Goal: Check status: Check status

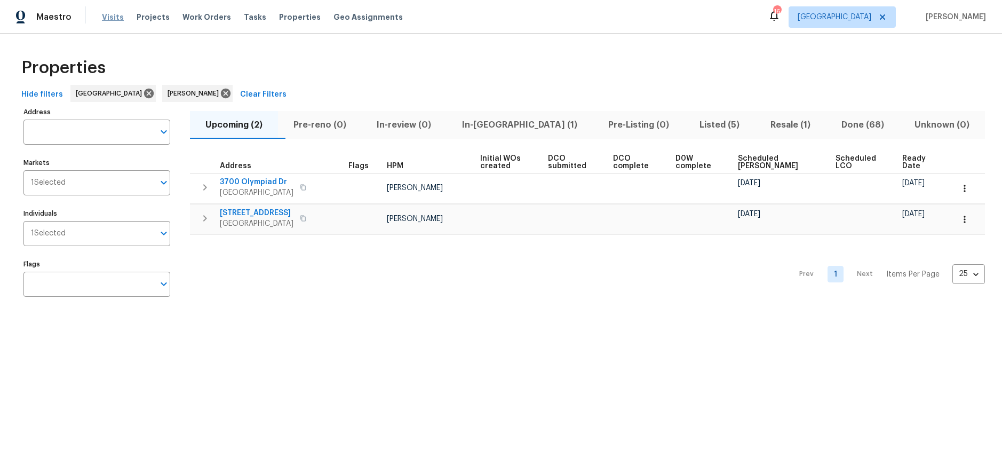
click at [115, 20] on span "Visits" at bounding box center [113, 17] width 22 height 11
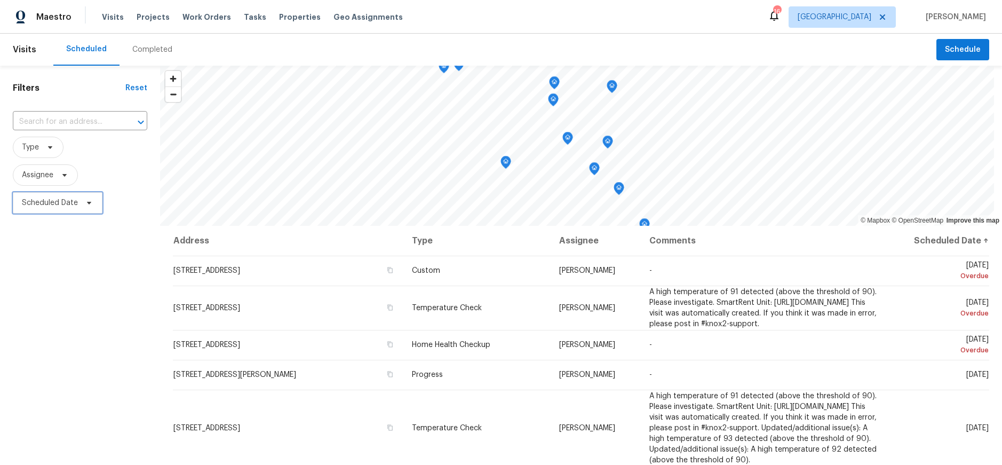
click at [45, 200] on span "Scheduled Date" at bounding box center [50, 202] width 56 height 11
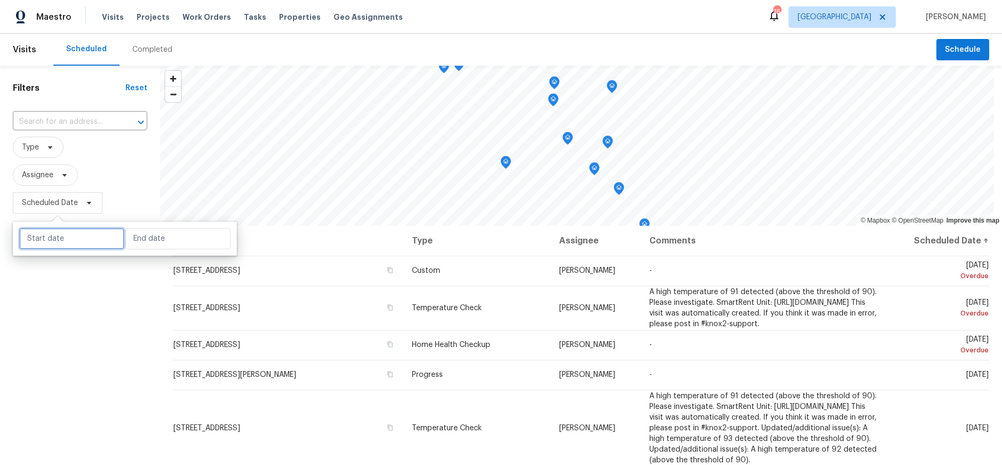
select select "8"
select select "2025"
select select "9"
select select "2025"
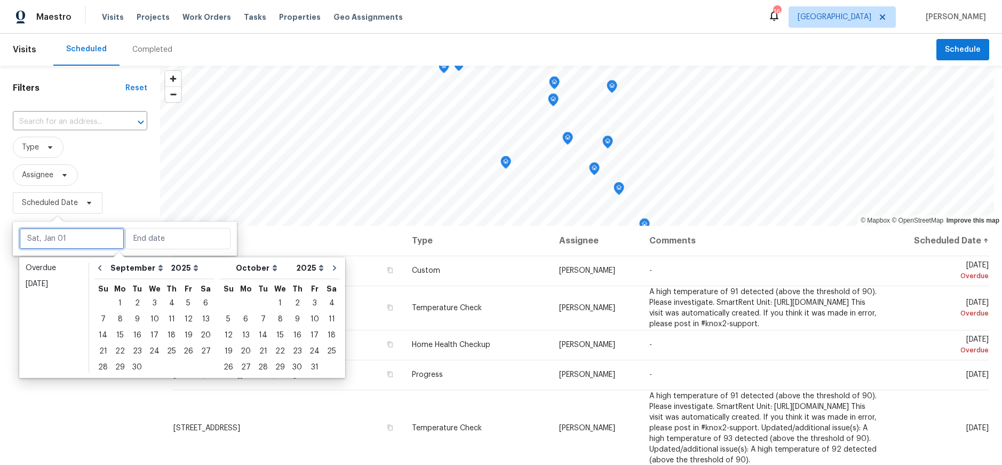
click at [59, 231] on input "text" at bounding box center [71, 238] width 105 height 21
click at [165, 312] on div "11" at bounding box center [171, 318] width 17 height 15
type input "Thu, Sep 11"
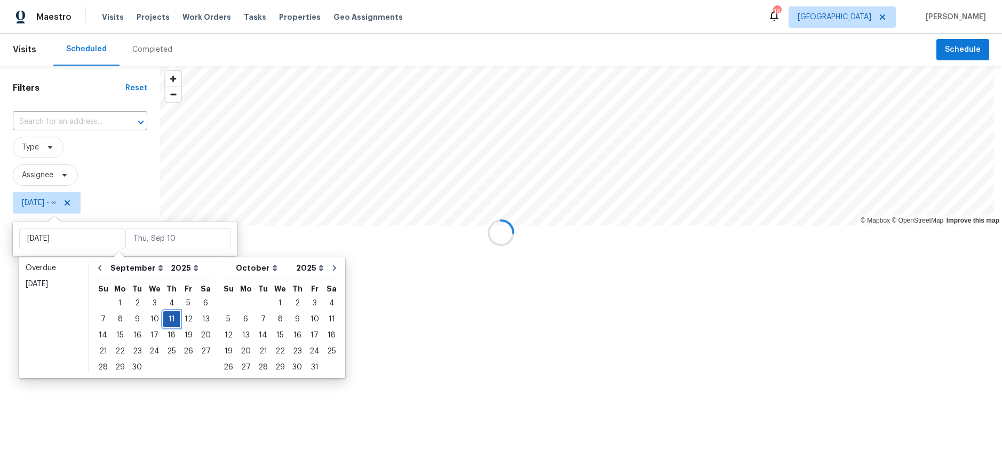
click at [165, 312] on div "11" at bounding box center [171, 318] width 17 height 15
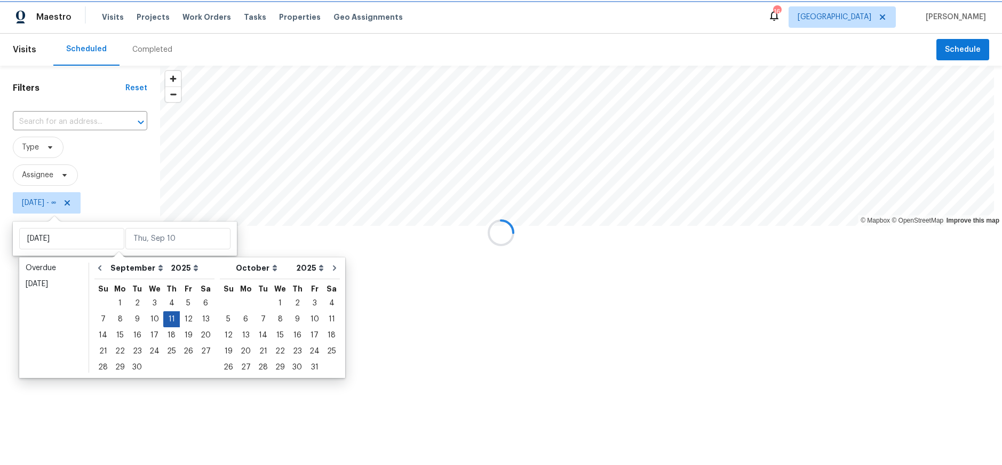
type input "Thu, Sep 11"
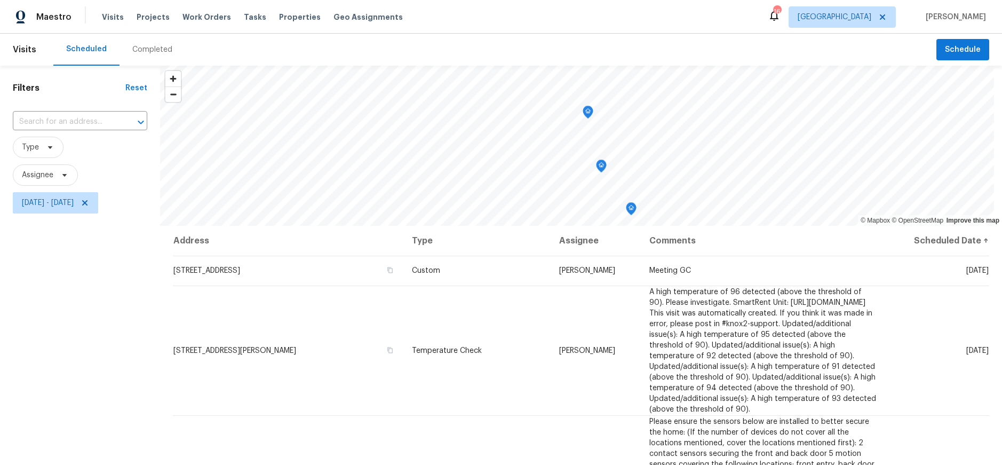
click at [83, 318] on div "Filters Reset ​ Type Assignee Thu, Sep 11 - Thu, Sep 11" at bounding box center [80, 332] width 160 height 532
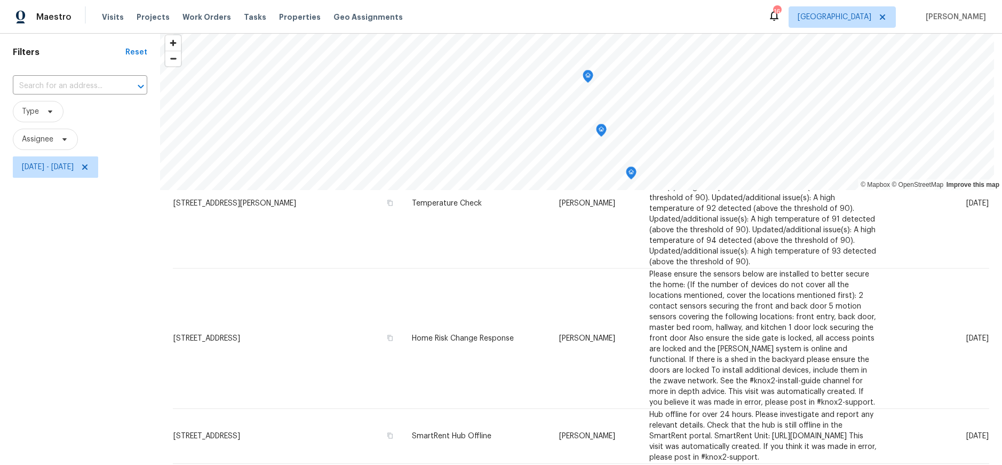
scroll to position [53, 0]
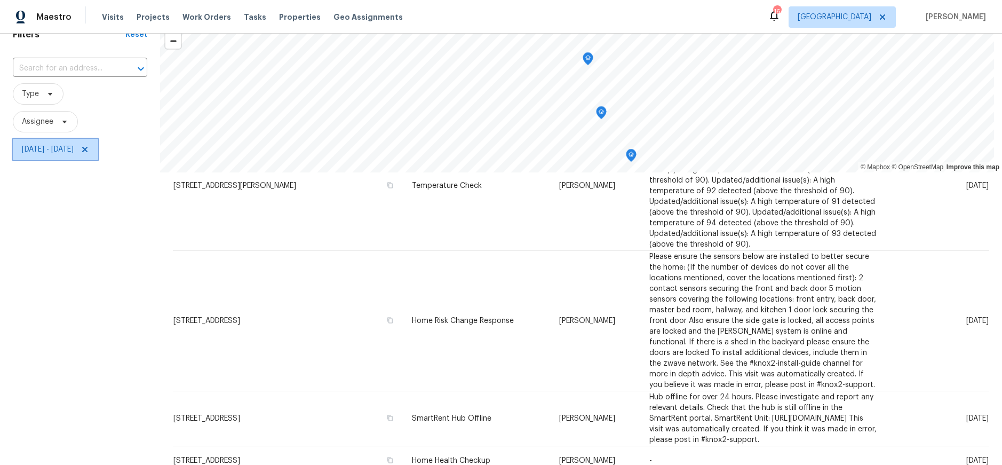
click at [89, 148] on icon at bounding box center [85, 149] width 9 height 9
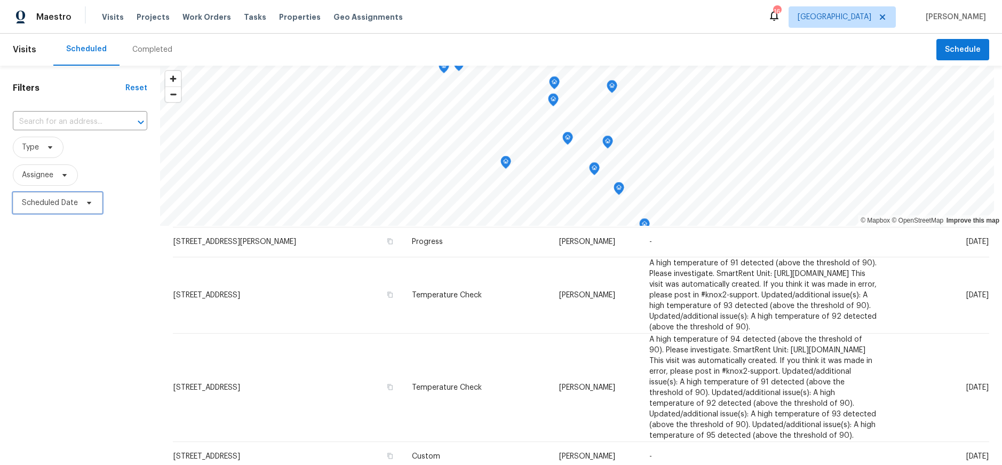
click at [44, 201] on span "Scheduled Date" at bounding box center [50, 202] width 56 height 11
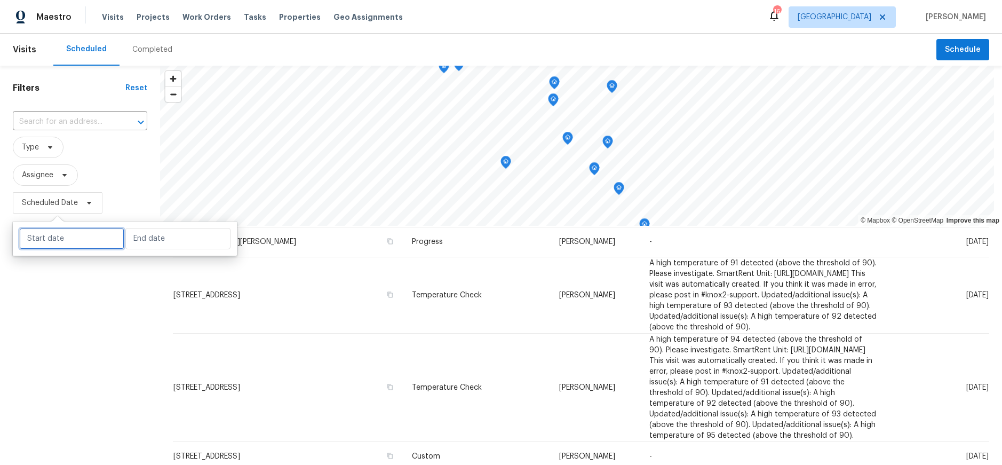
select select "8"
select select "2025"
select select "9"
select select "2025"
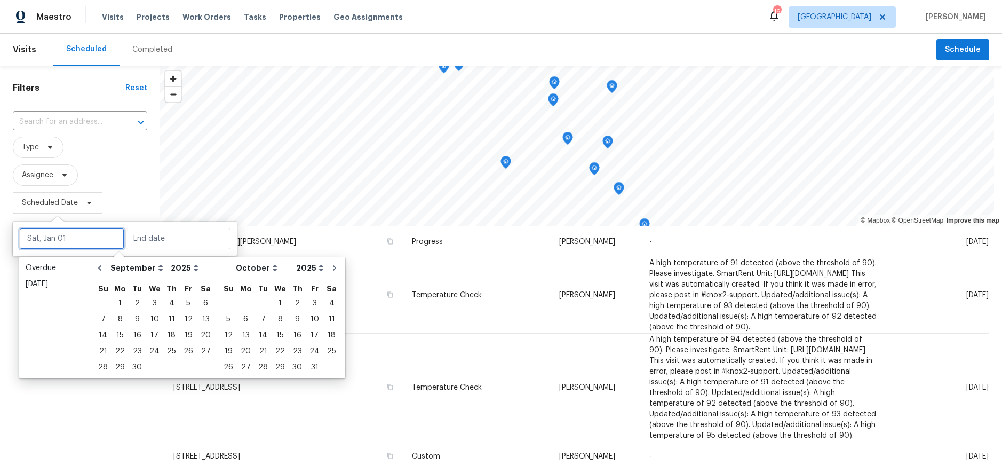
click at [82, 234] on input "text" at bounding box center [71, 238] width 105 height 21
click at [182, 319] on div "12" at bounding box center [188, 318] width 17 height 15
type input "Fri, Sep 12"
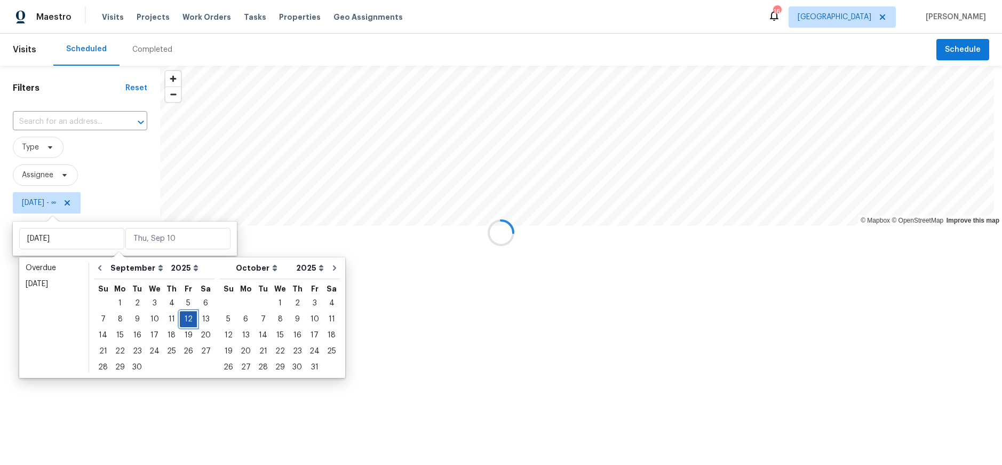
click at [182, 319] on div "12" at bounding box center [188, 318] width 17 height 15
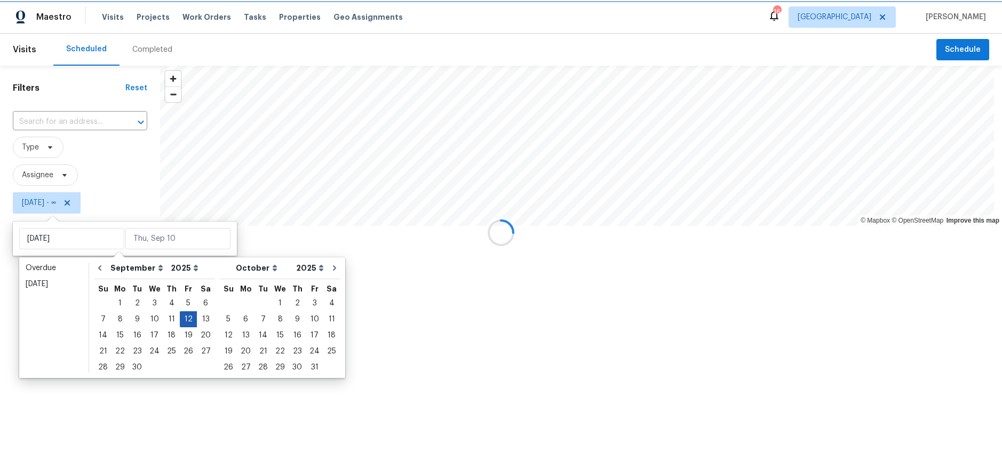
type input "Fri, Sep 12"
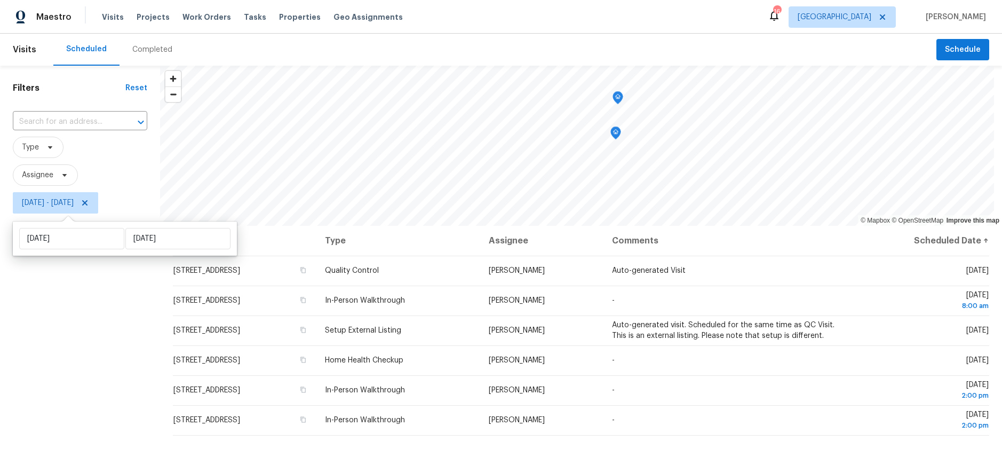
click at [89, 342] on div "Filters Reset ​ Type Assignee Fri, Sep 12 - Fri, Sep 12" at bounding box center [80, 332] width 160 height 532
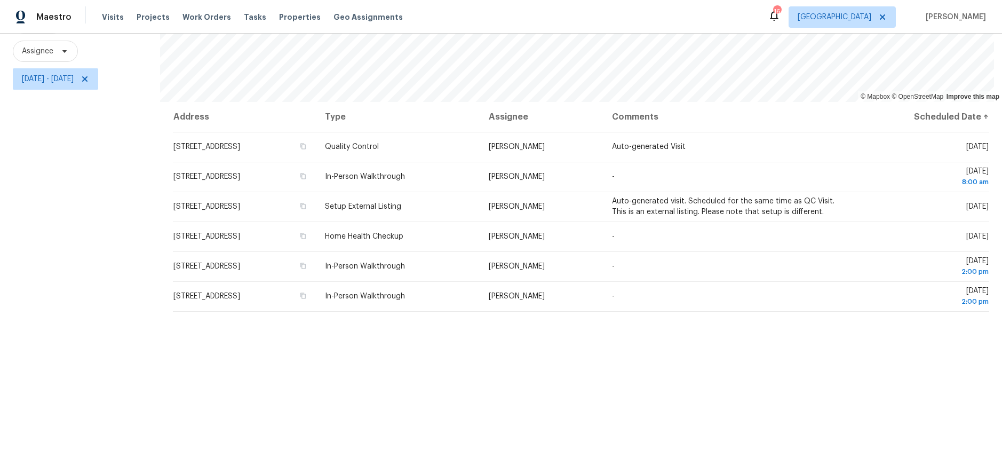
scroll to position [141, 0]
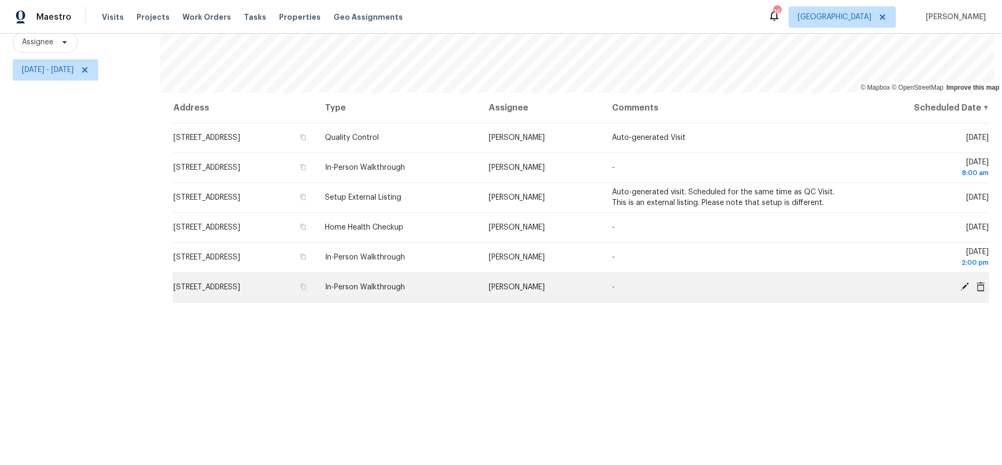
click at [316, 272] on td "8813 De Adalena St, Rosemead, CA 91770" at bounding box center [244, 287] width 143 height 30
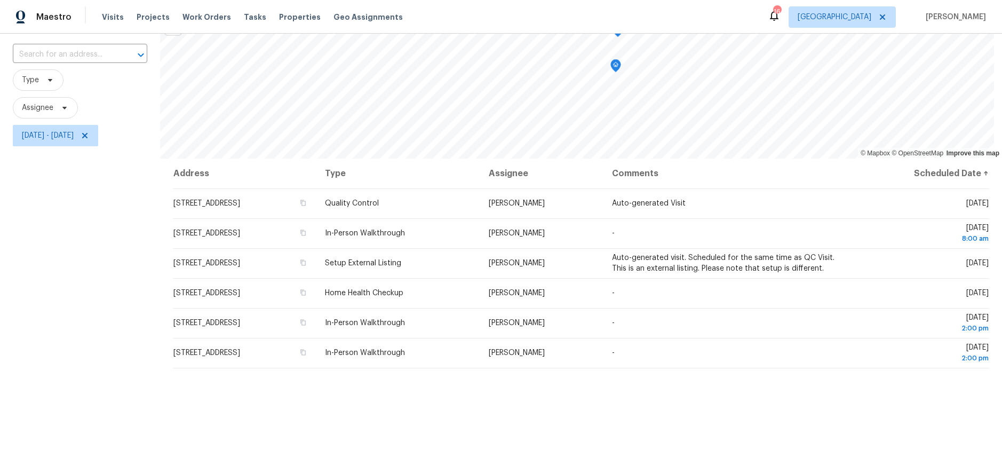
scroll to position [141, 0]
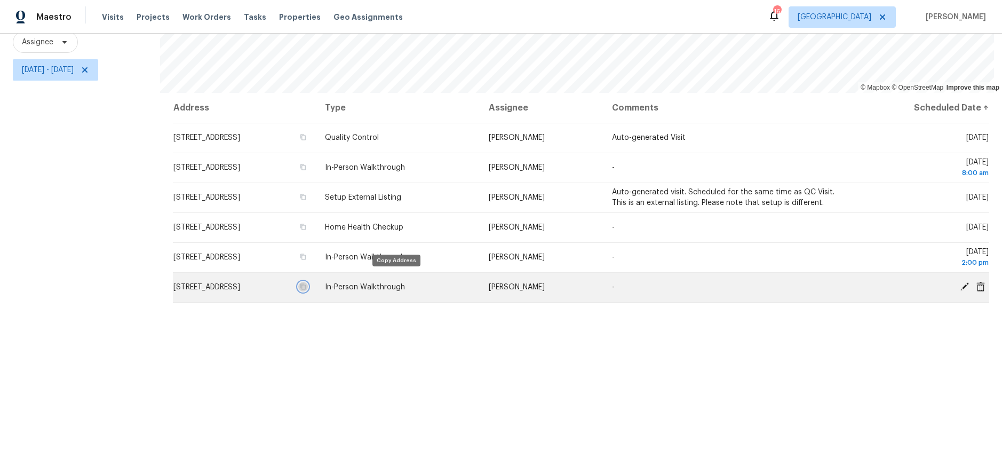
click at [306, 284] on icon "button" at bounding box center [303, 287] width 5 height 6
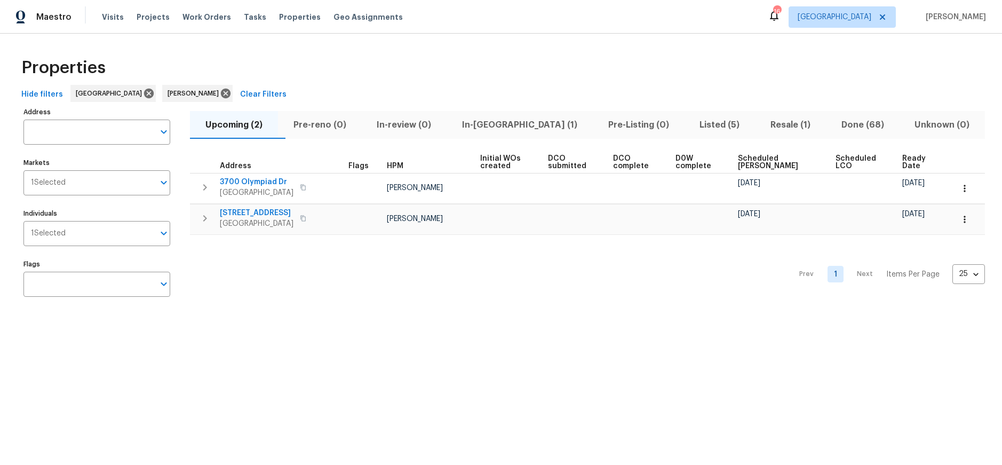
click at [286, 295] on div "Prev 1 Next Items Per Page 25 25 ​" at bounding box center [587, 271] width 795 height 73
